Goal: Browse casually: Explore the website without a specific task or goal

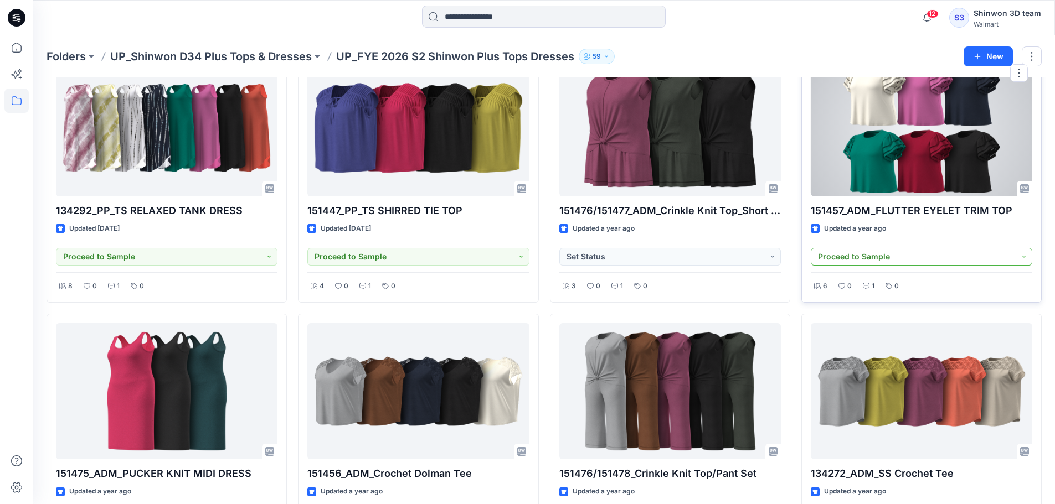
scroll to position [148, 0]
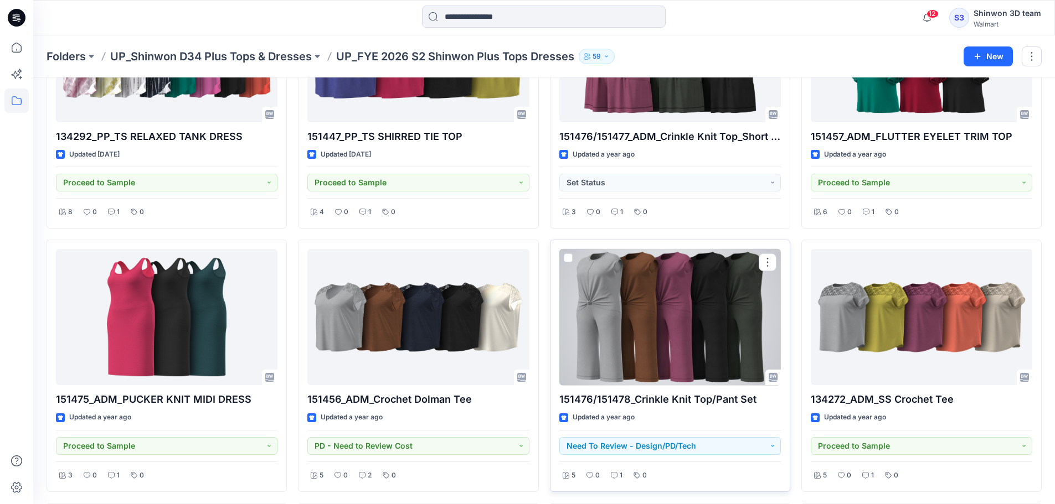
click at [659, 300] on div at bounding box center [669, 317] width 221 height 137
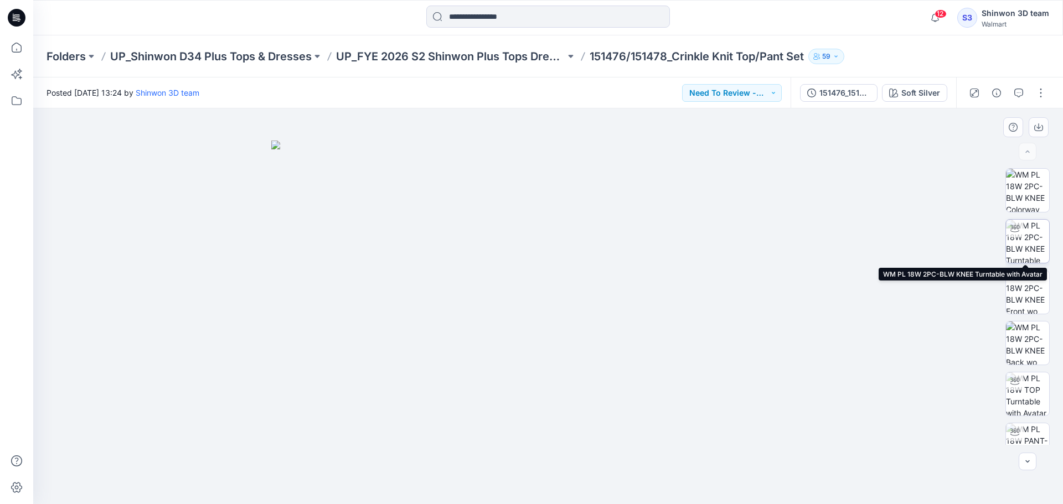
click at [1046, 238] on img at bounding box center [1027, 241] width 43 height 43
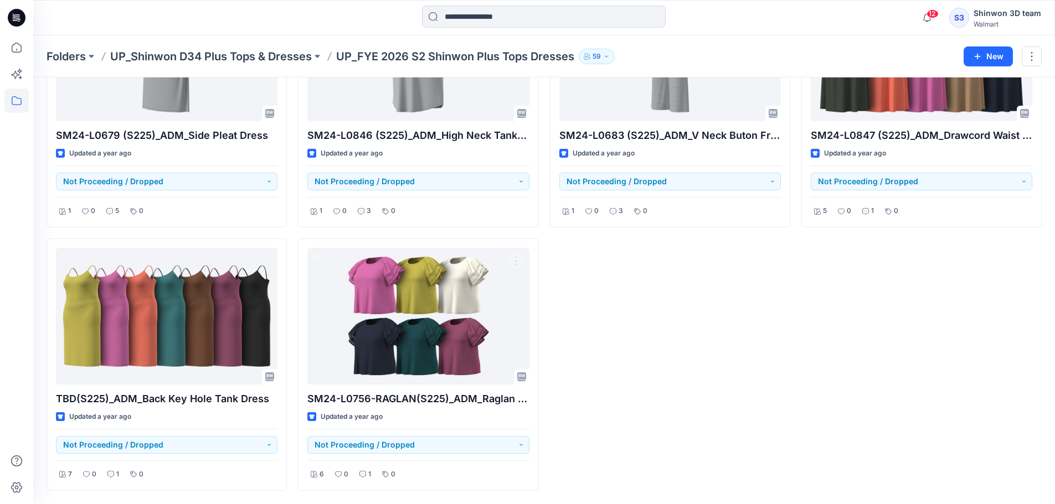
scroll to position [791, 0]
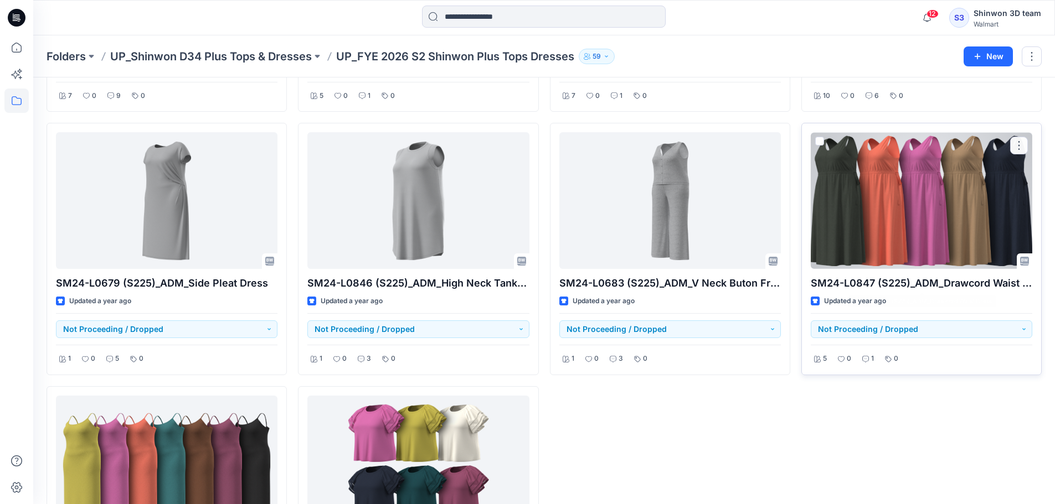
click at [951, 183] on div at bounding box center [921, 200] width 221 height 137
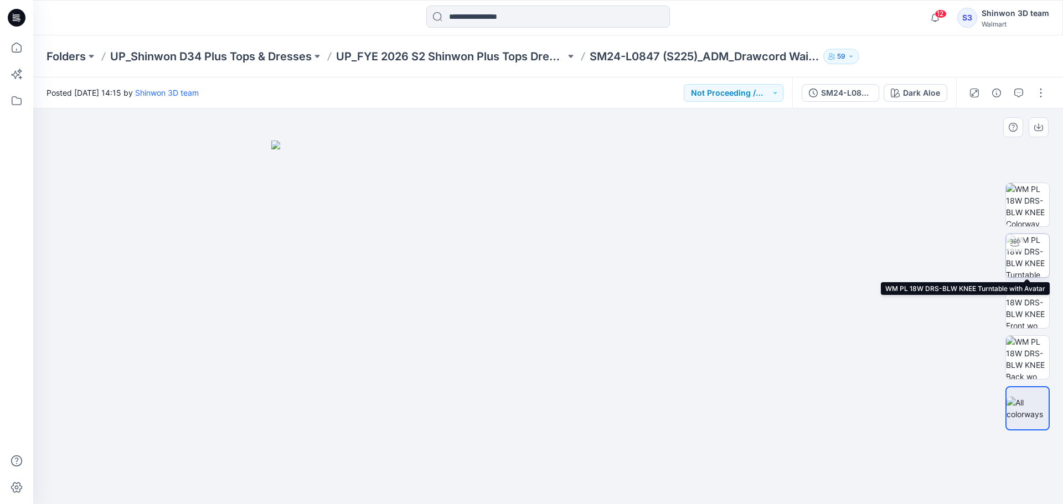
click at [1036, 249] on img at bounding box center [1027, 255] width 43 height 43
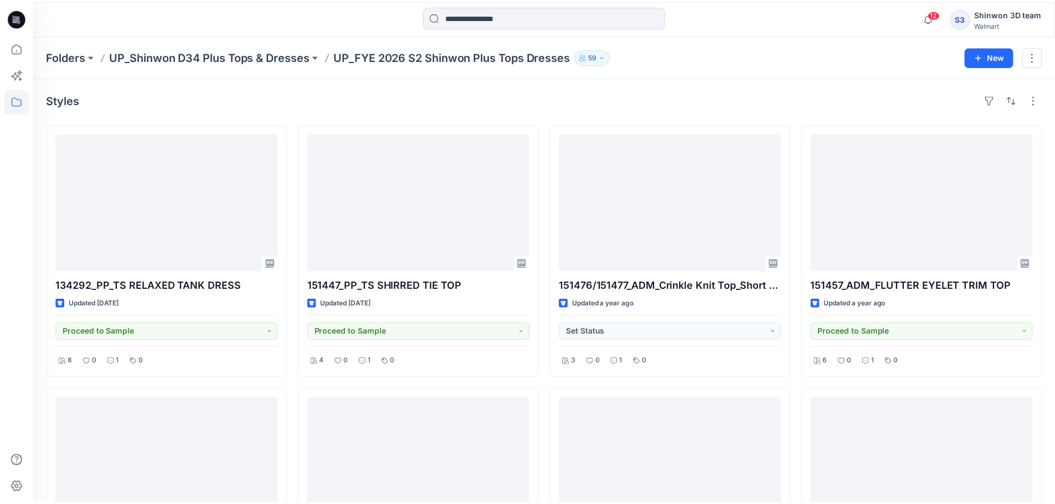
scroll to position [791, 0]
